Goal: Task Accomplishment & Management: Use online tool/utility

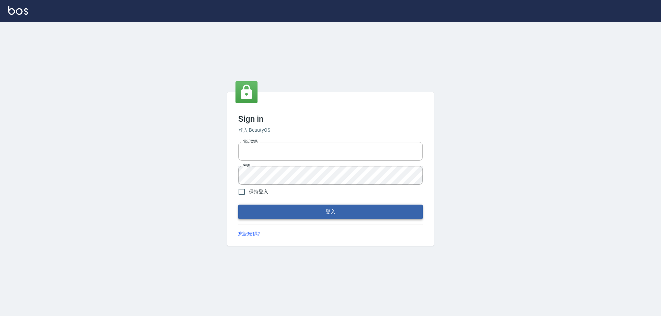
type input "0927586163"
click at [304, 214] on button "登入" at bounding box center [330, 212] width 184 height 14
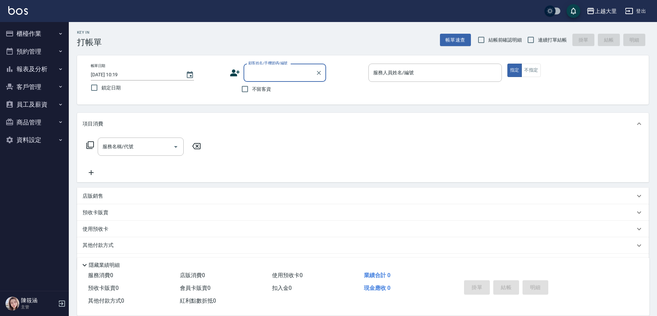
click at [34, 31] on button "櫃檯作業" at bounding box center [34, 34] width 63 height 18
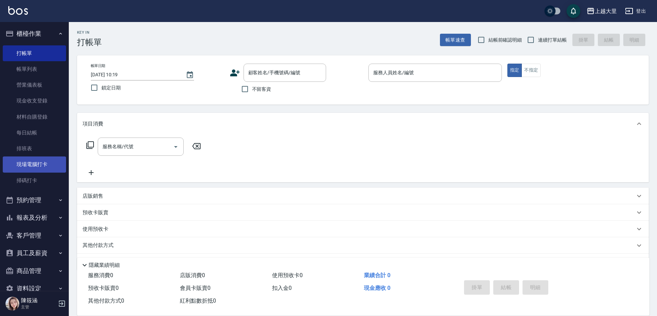
click at [56, 165] on link "現場電腦打卡" at bounding box center [34, 165] width 63 height 16
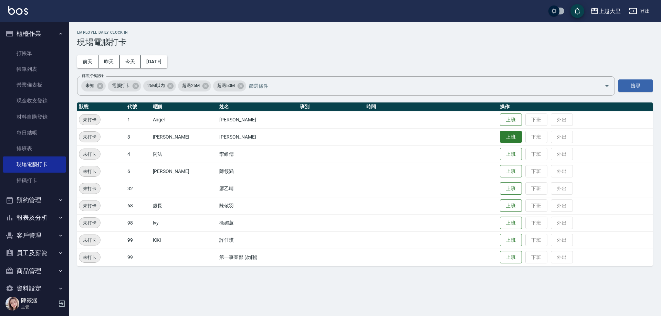
click at [510, 137] on button "上班" at bounding box center [511, 137] width 22 height 12
click at [510, 192] on button "上班" at bounding box center [511, 189] width 22 height 12
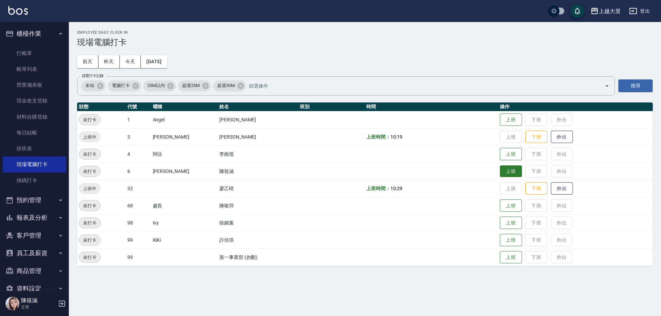
click at [505, 172] on button "上班" at bounding box center [511, 172] width 22 height 12
